Goal: Information Seeking & Learning: Understand process/instructions

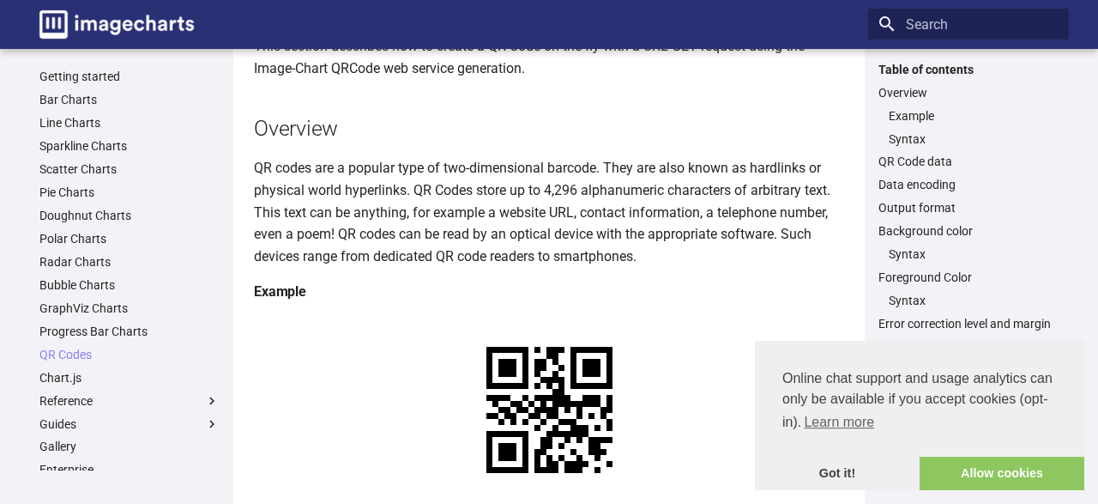
scroll to position [268, 0]
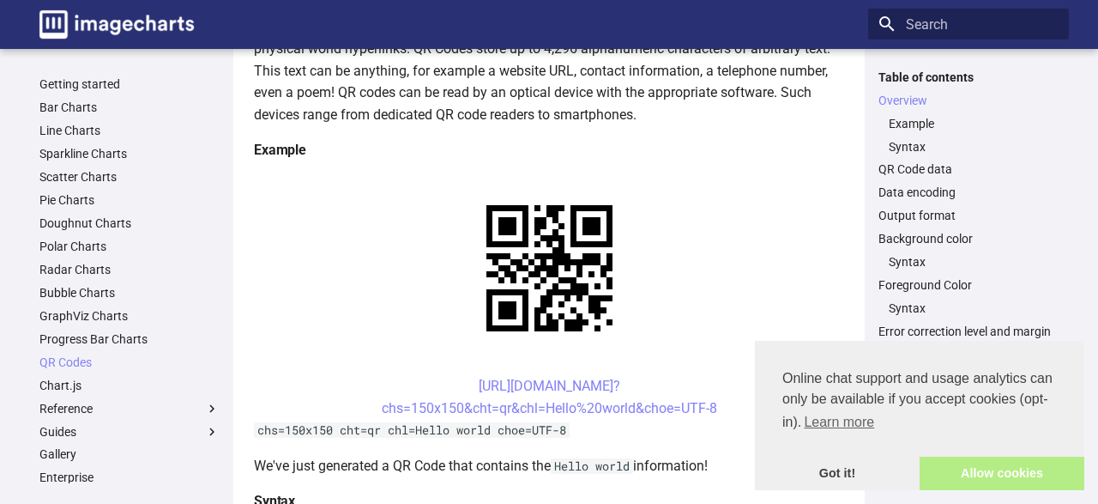
click at [966, 472] on link "Allow cookies" at bounding box center [1002, 473] width 165 height 34
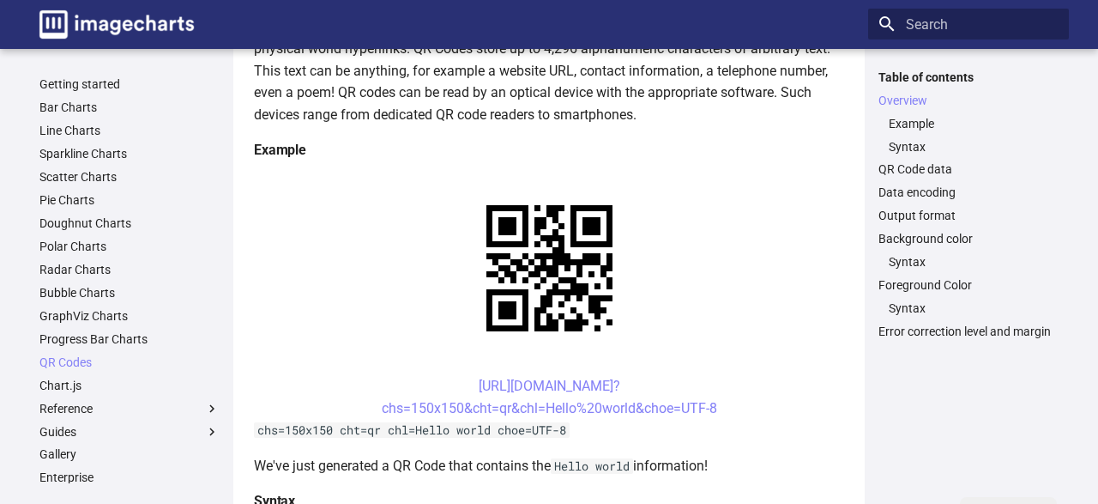
drag, startPoint x: 445, startPoint y: 219, endPoint x: 656, endPoint y: 221, distance: 211.1
click at [656, 375] on center "https://image-charts.com/chart? chs=150x150&cht=qr&chl=Hello%20world&choe=UTF-8" at bounding box center [549, 397] width 590 height 44
copy link "[URL][DOMAIN_NAME]?"
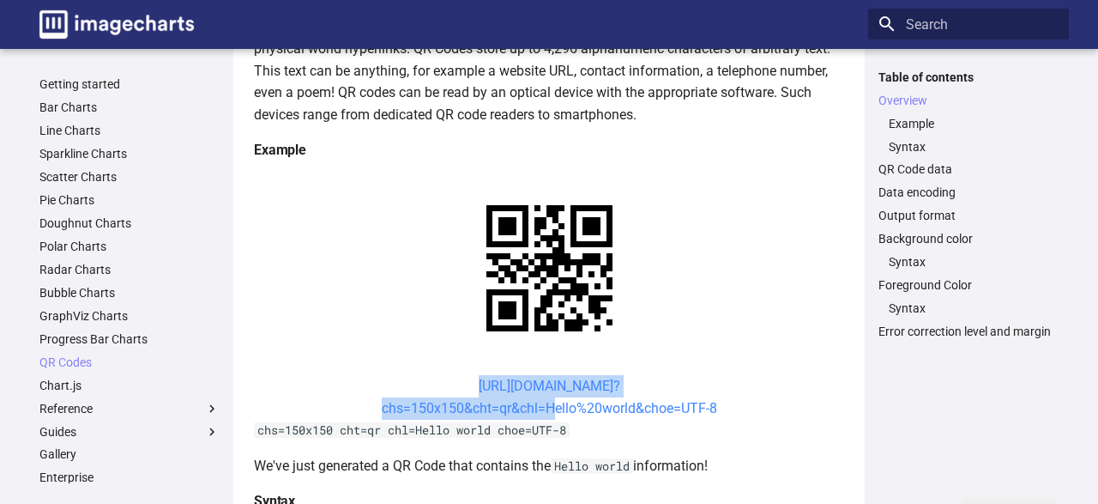
drag, startPoint x: 442, startPoint y: 220, endPoint x: 545, endPoint y: 244, distance: 105.7
click at [545, 375] on center "https://image-charts.com/chart? chs=150x150&cht=qr&chl=Hello%20world&choe=UTF-8" at bounding box center [549, 397] width 590 height 44
copy link "https://image-charts.com/chart? chs=150x150&cht=qr&chl="
